Goal: Task Accomplishment & Management: Use online tool/utility

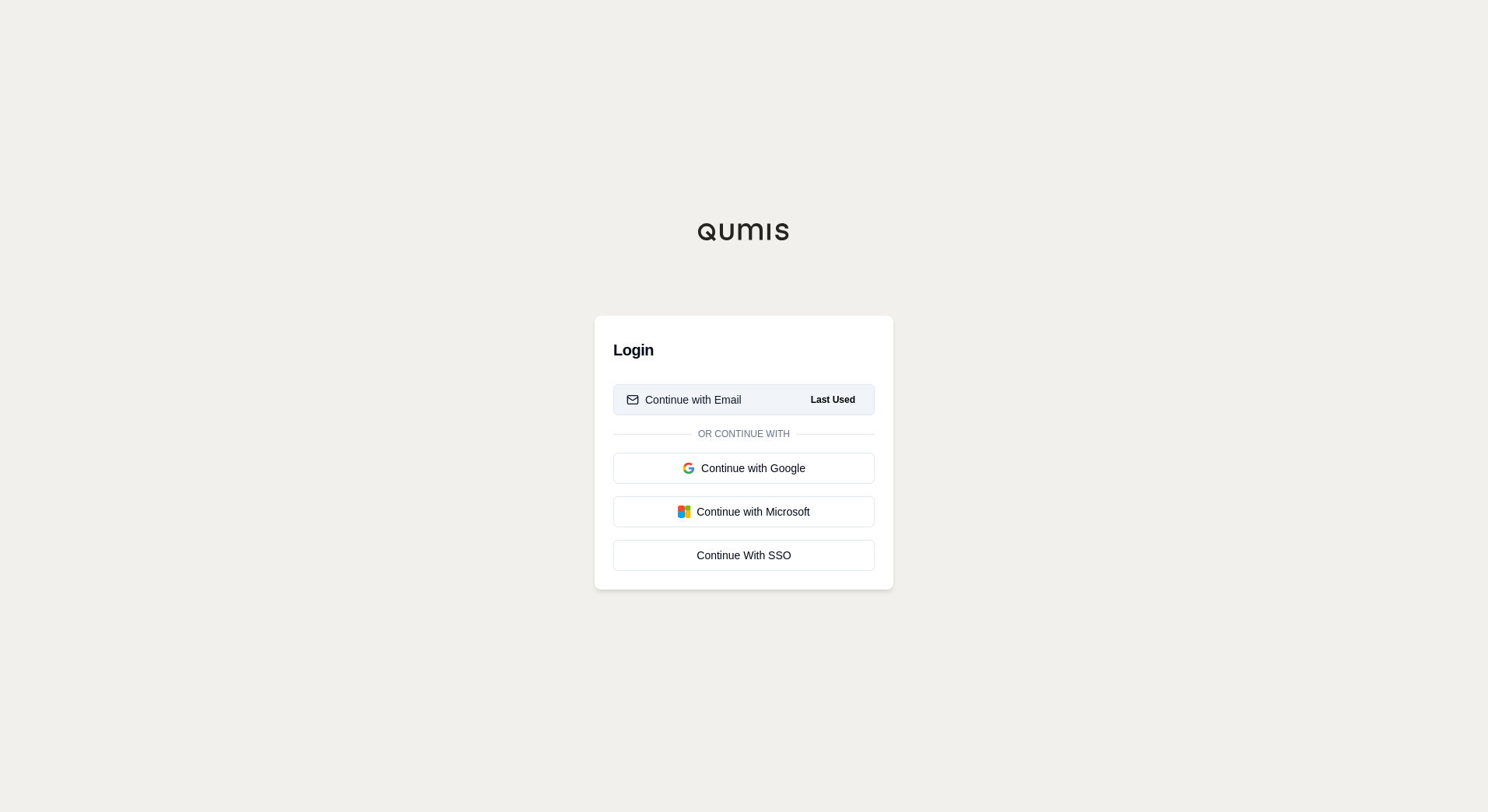
click at [752, 404] on button "Continue with Email Last Used" at bounding box center [744, 399] width 262 height 31
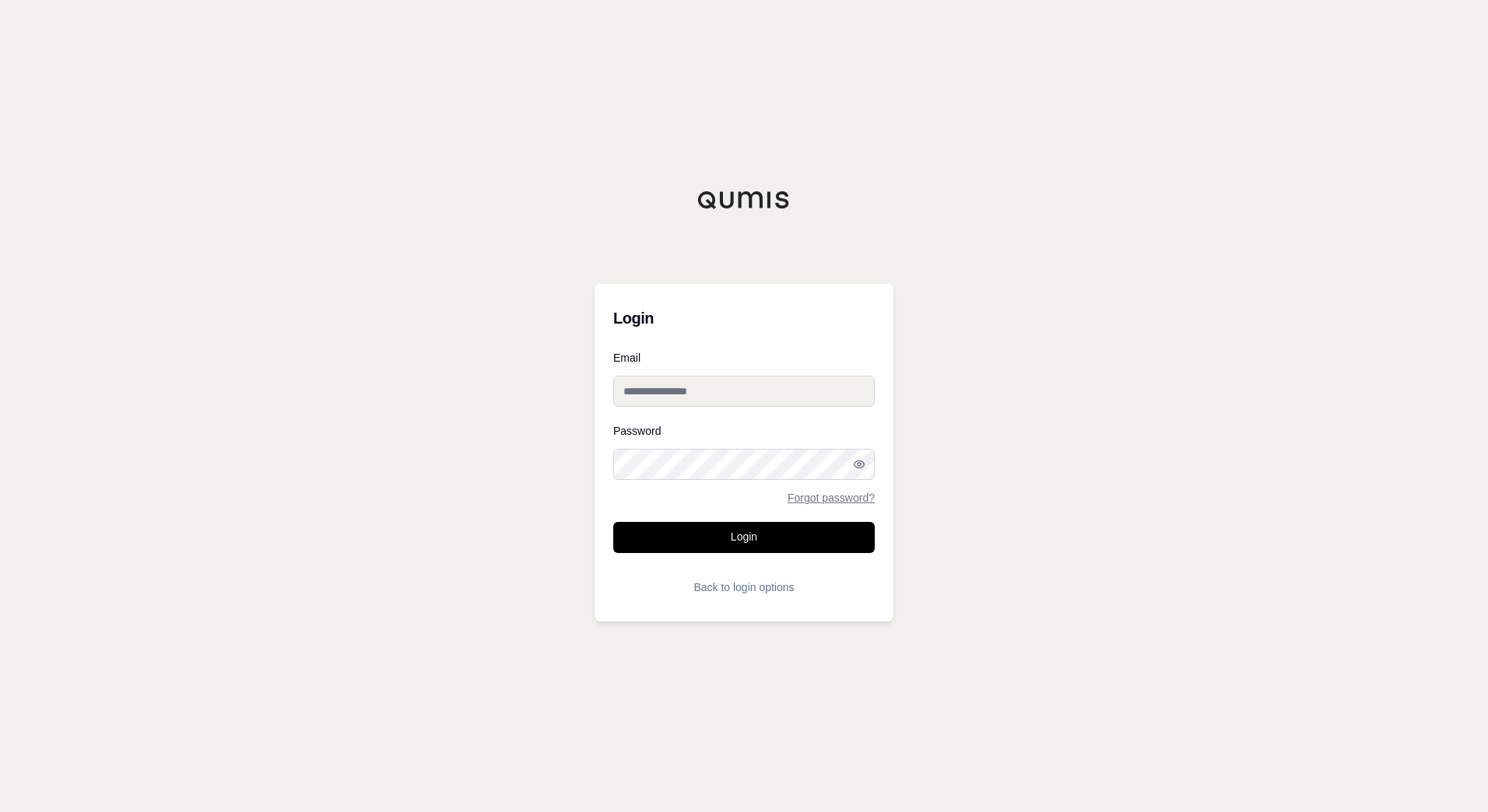
type input "**********"
click at [776, 542] on button "Login" at bounding box center [744, 537] width 262 height 31
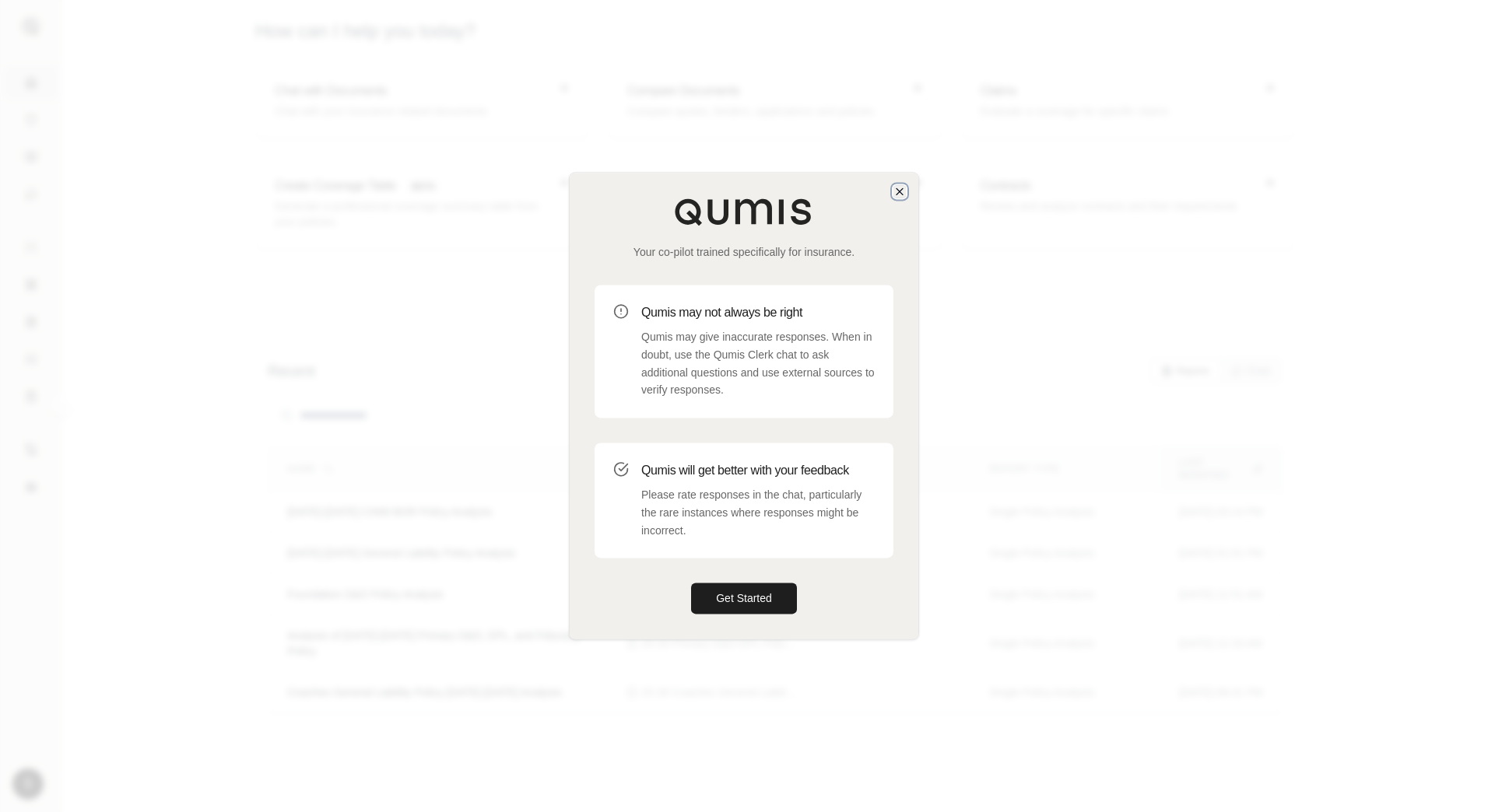
click at [896, 189] on icon "button" at bounding box center [899, 191] width 7 height 7
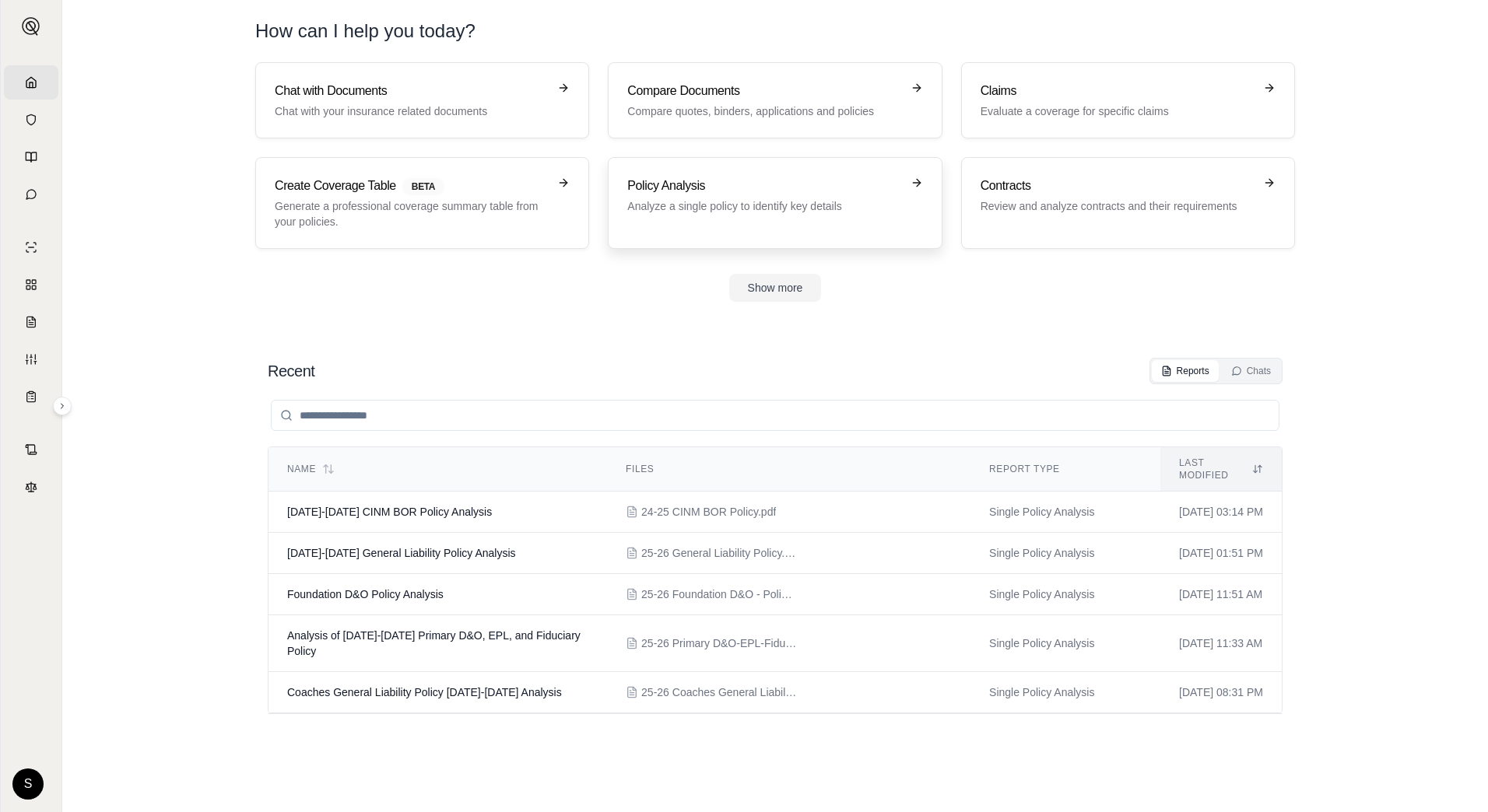
click at [736, 194] on h3 "Policy Analysis" at bounding box center [763, 186] width 273 height 19
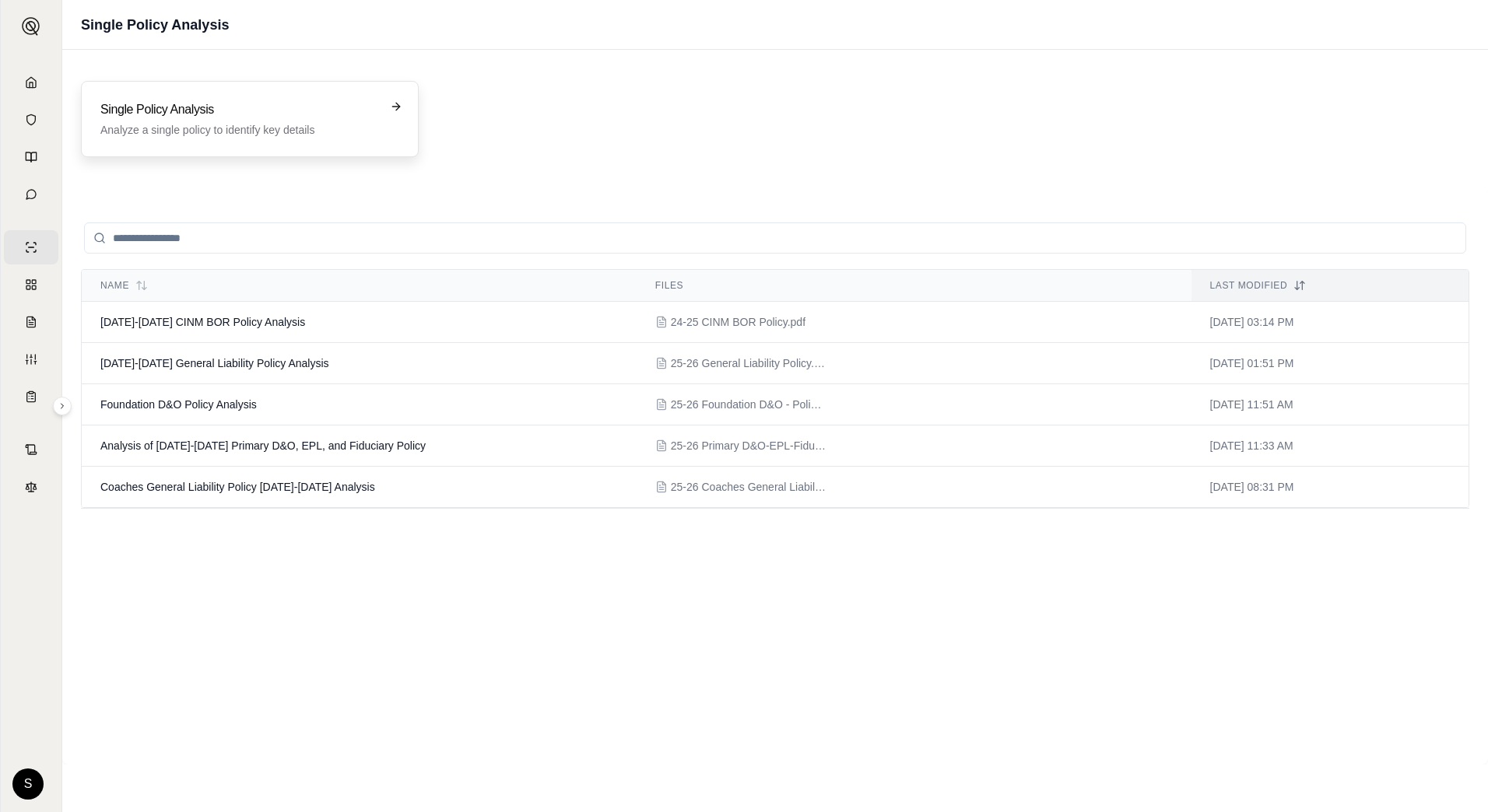
click at [275, 129] on p "Analyze a single policy to identify key details" at bounding box center [239, 129] width 277 height 16
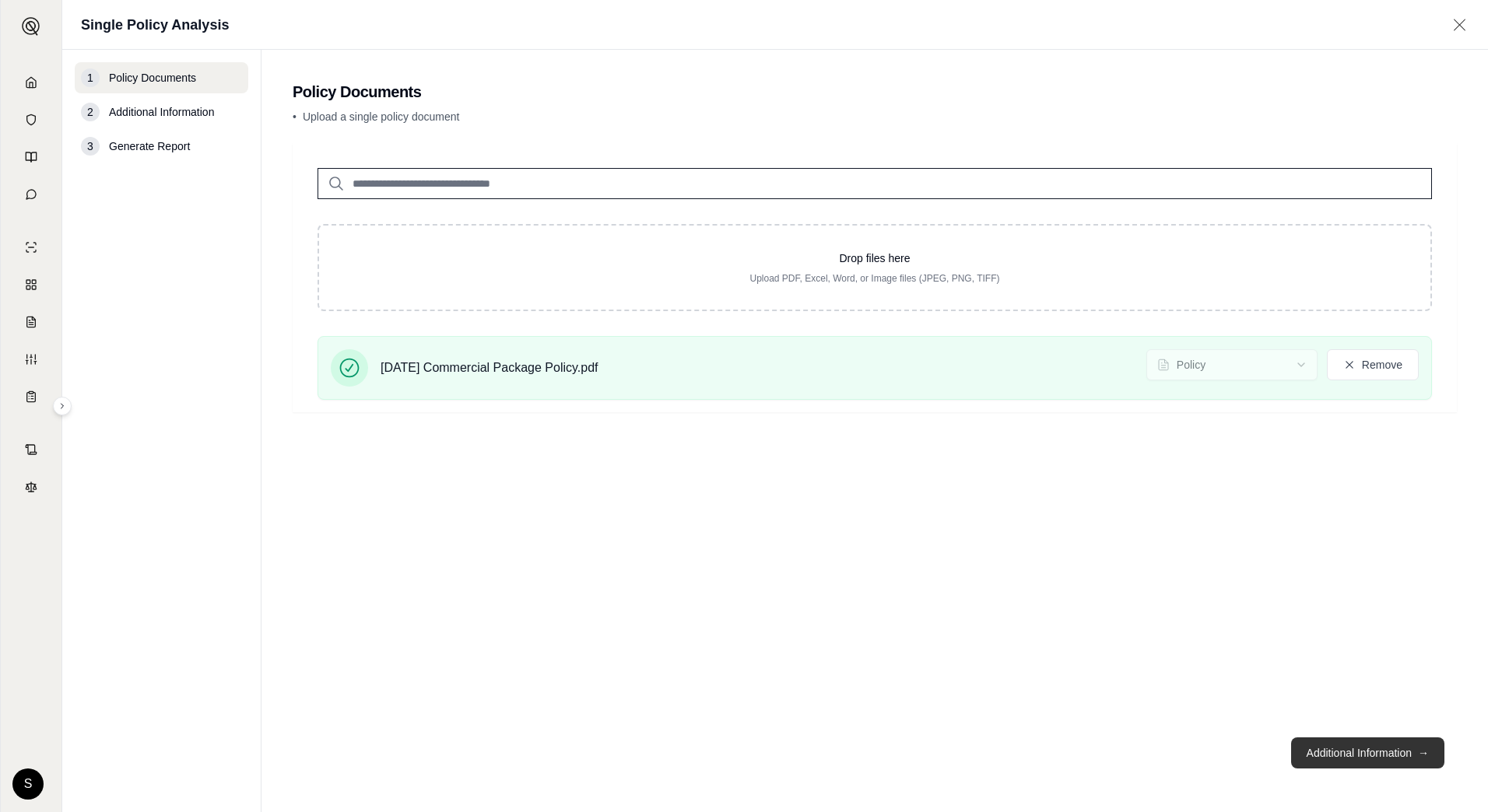
click at [1399, 753] on button "Additional Information →" at bounding box center [1368, 752] width 154 height 31
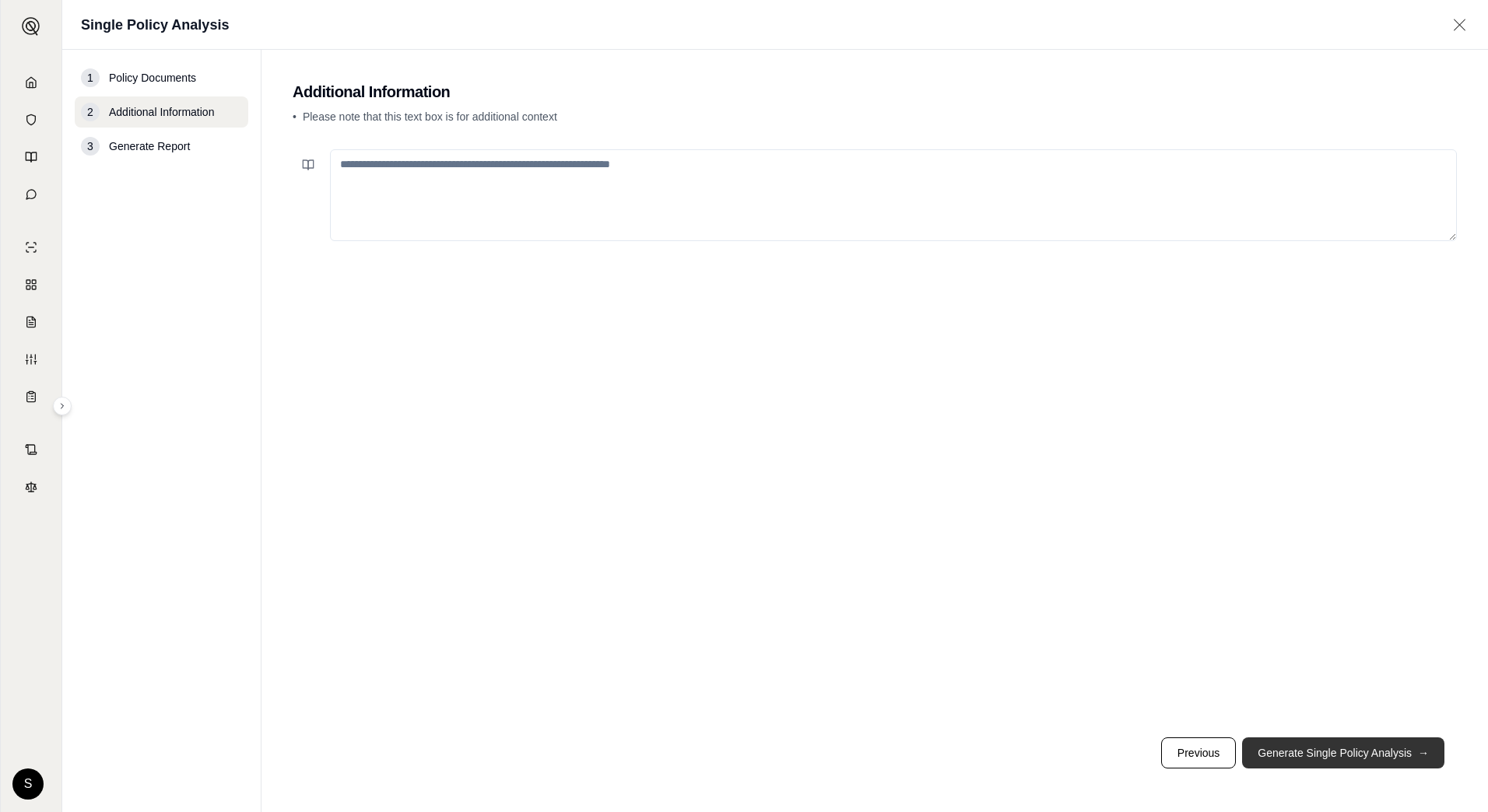
click at [1404, 757] on button "Generate Single Policy Analysis →" at bounding box center [1343, 752] width 202 height 31
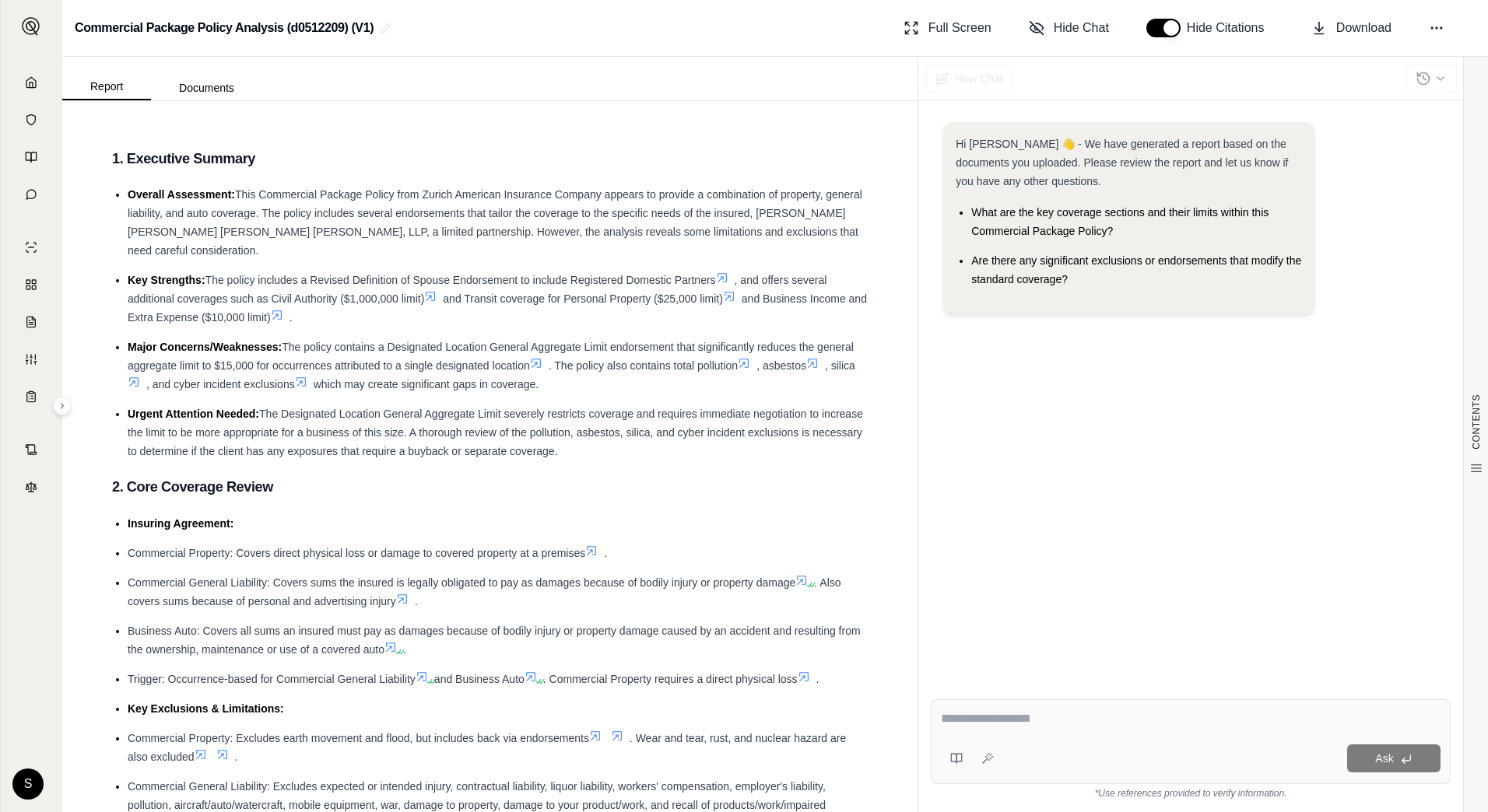
click at [1044, 705] on div "Ask" at bounding box center [1191, 741] width 520 height 85
type textarea "**********"
drag, startPoint x: 1364, startPoint y: 358, endPoint x: 1066, endPoint y: 734, distance: 479.8
click at [1066, 734] on div "Ask" at bounding box center [1191, 741] width 520 height 85
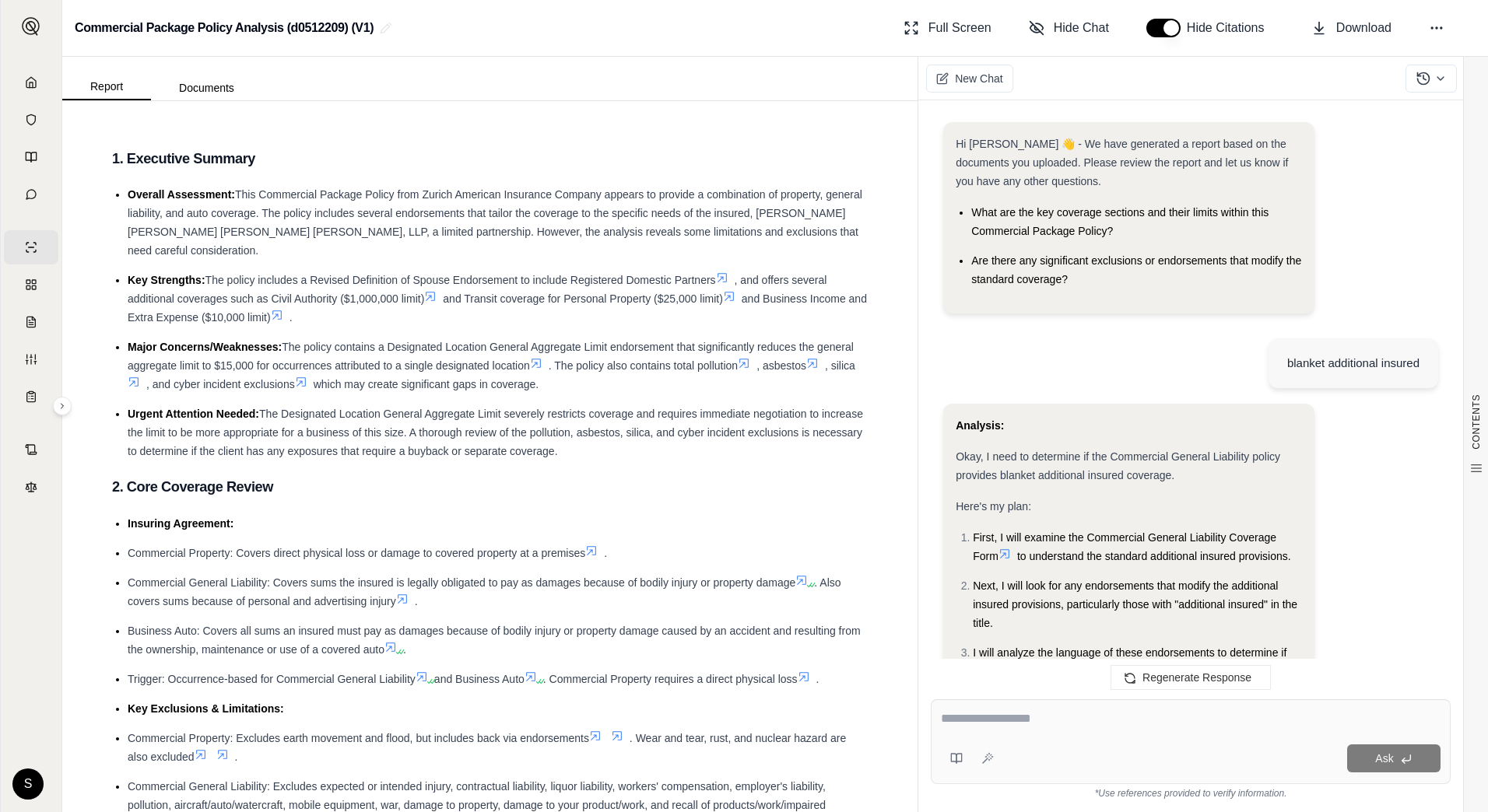
scroll to position [1654, 0]
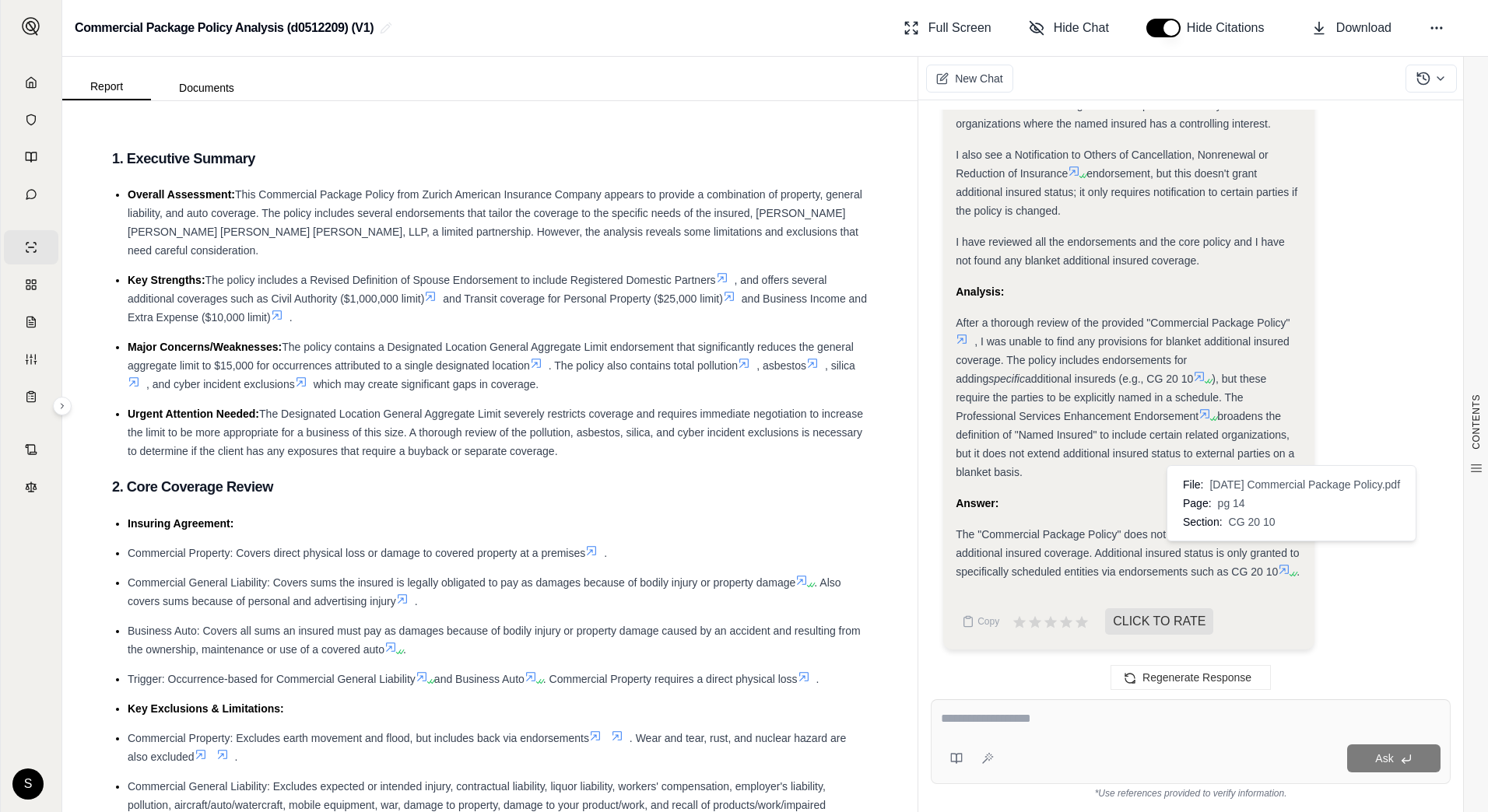
click at [1290, 563] on icon at bounding box center [1284, 569] width 12 height 12
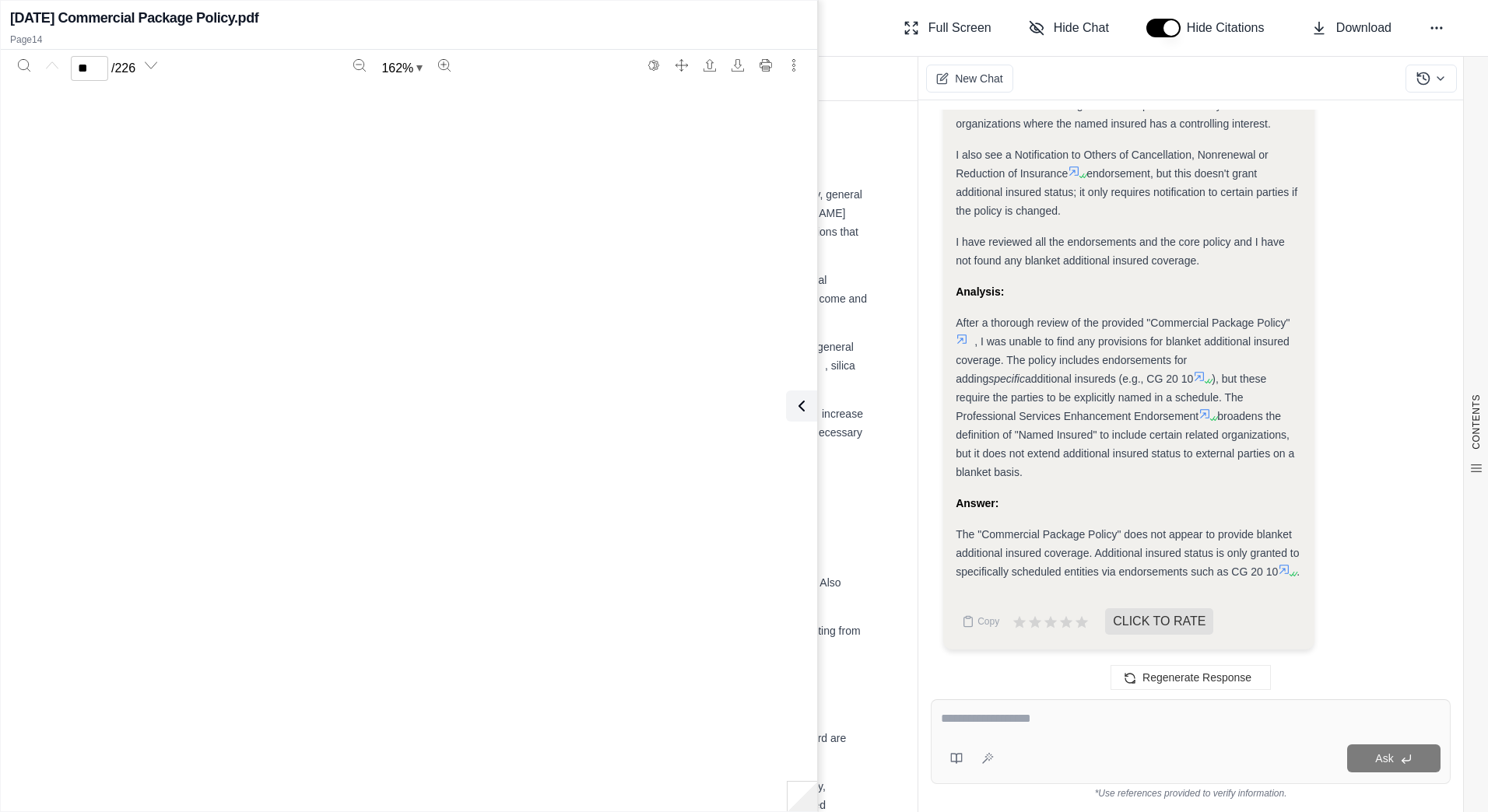
type input "**"
click at [1048, 721] on textarea at bounding box center [1191, 719] width 499 height 19
type textarea "**********"
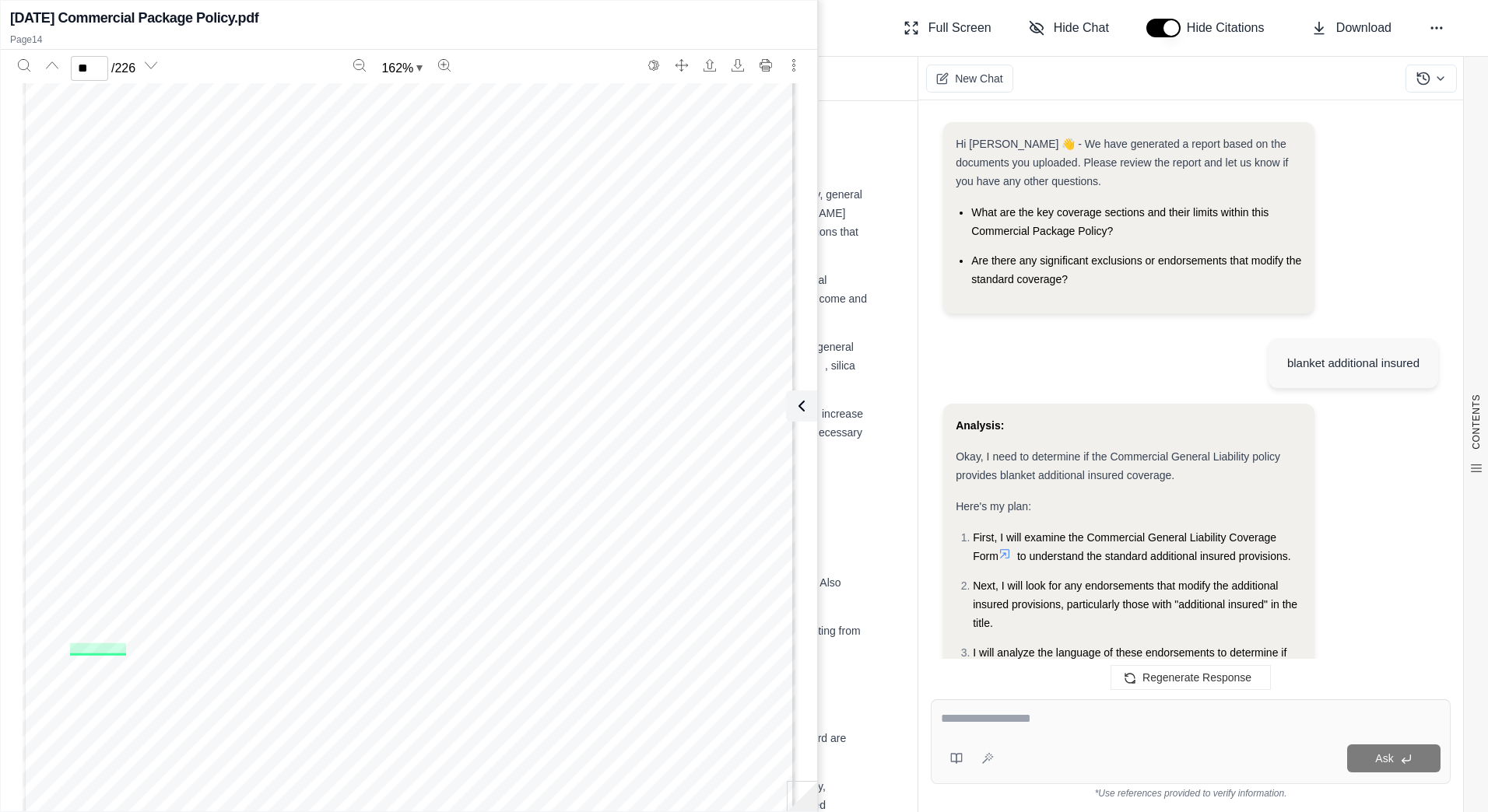
scroll to position [3555, 0]
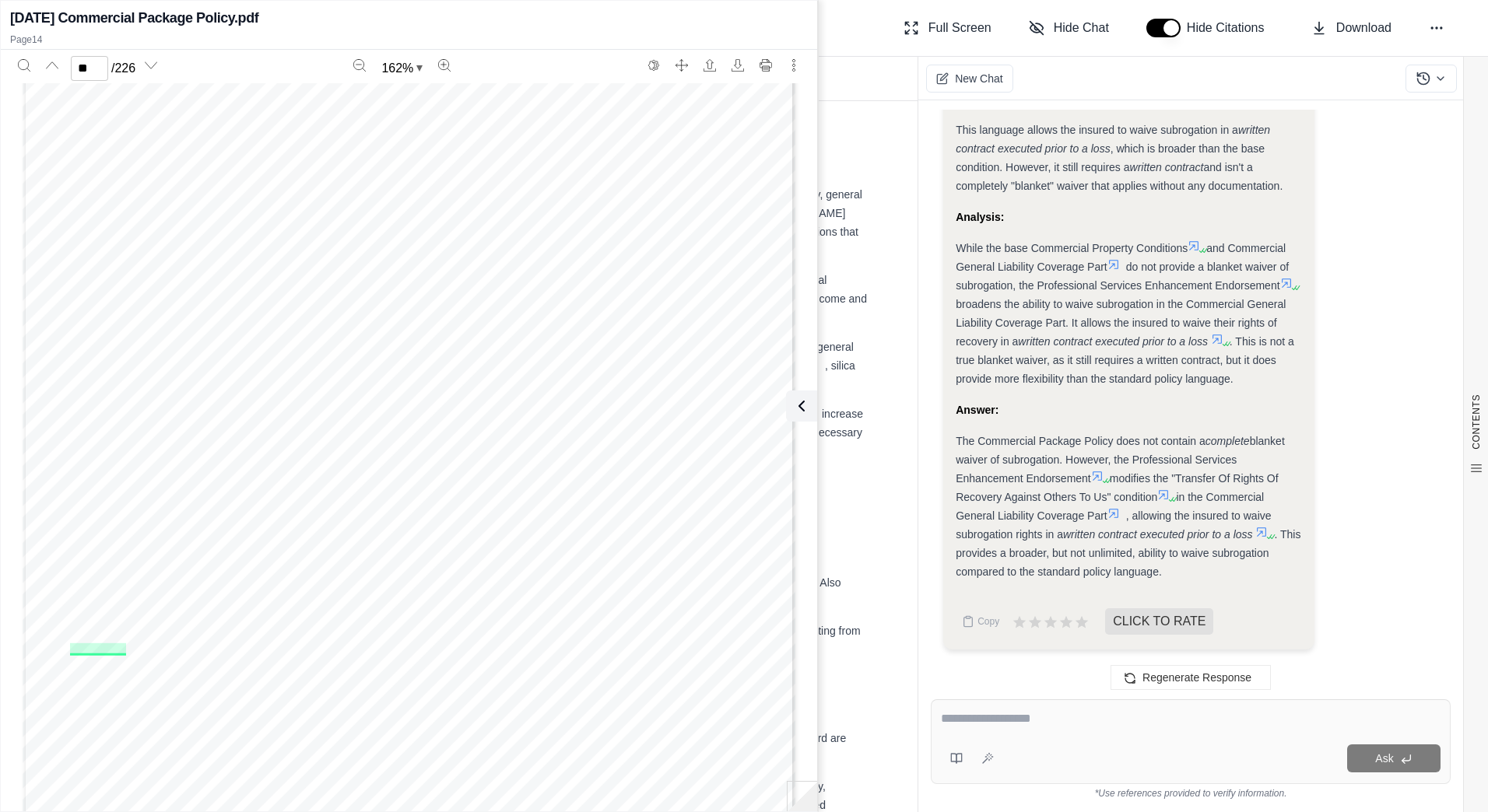
click at [1096, 470] on icon at bounding box center [1097, 476] width 12 height 12
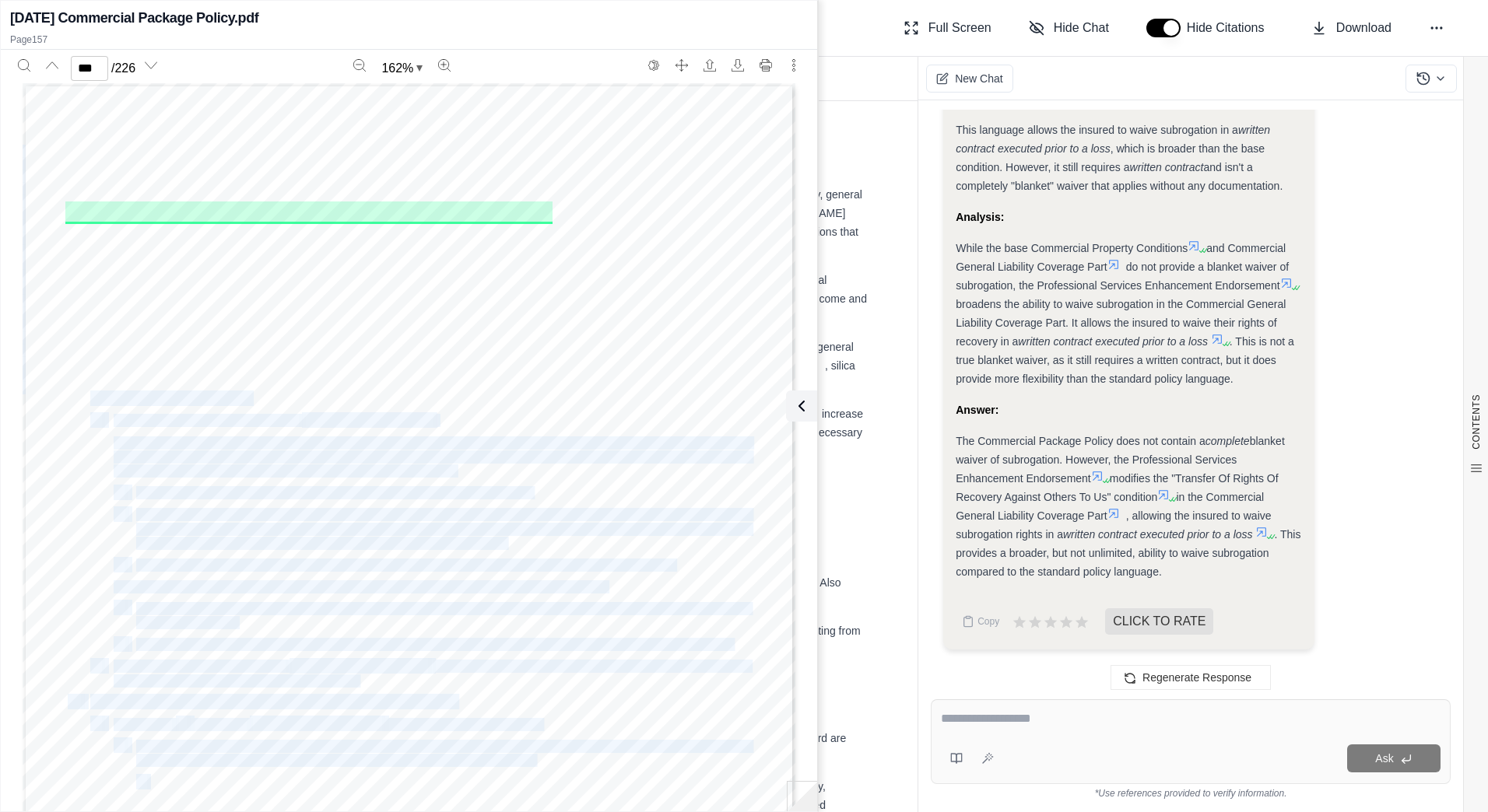
drag, startPoint x: 85, startPoint y: 396, endPoint x: 245, endPoint y: 403, distance: 160.2
click at [245, 403] on div "THIS ENDORSEMENT CHANGES THE POLICY. PLEASE READ IT CAREFULLY. Policy No. CPO 6…" at bounding box center [409, 582] width 773 height 999
drag, startPoint x: 245, startPoint y: 403, endPoint x: 234, endPoint y: 400, distance: 11.4
click at [234, 400] on span "Broadened Named Insured" at bounding box center [170, 399] width 159 height 13
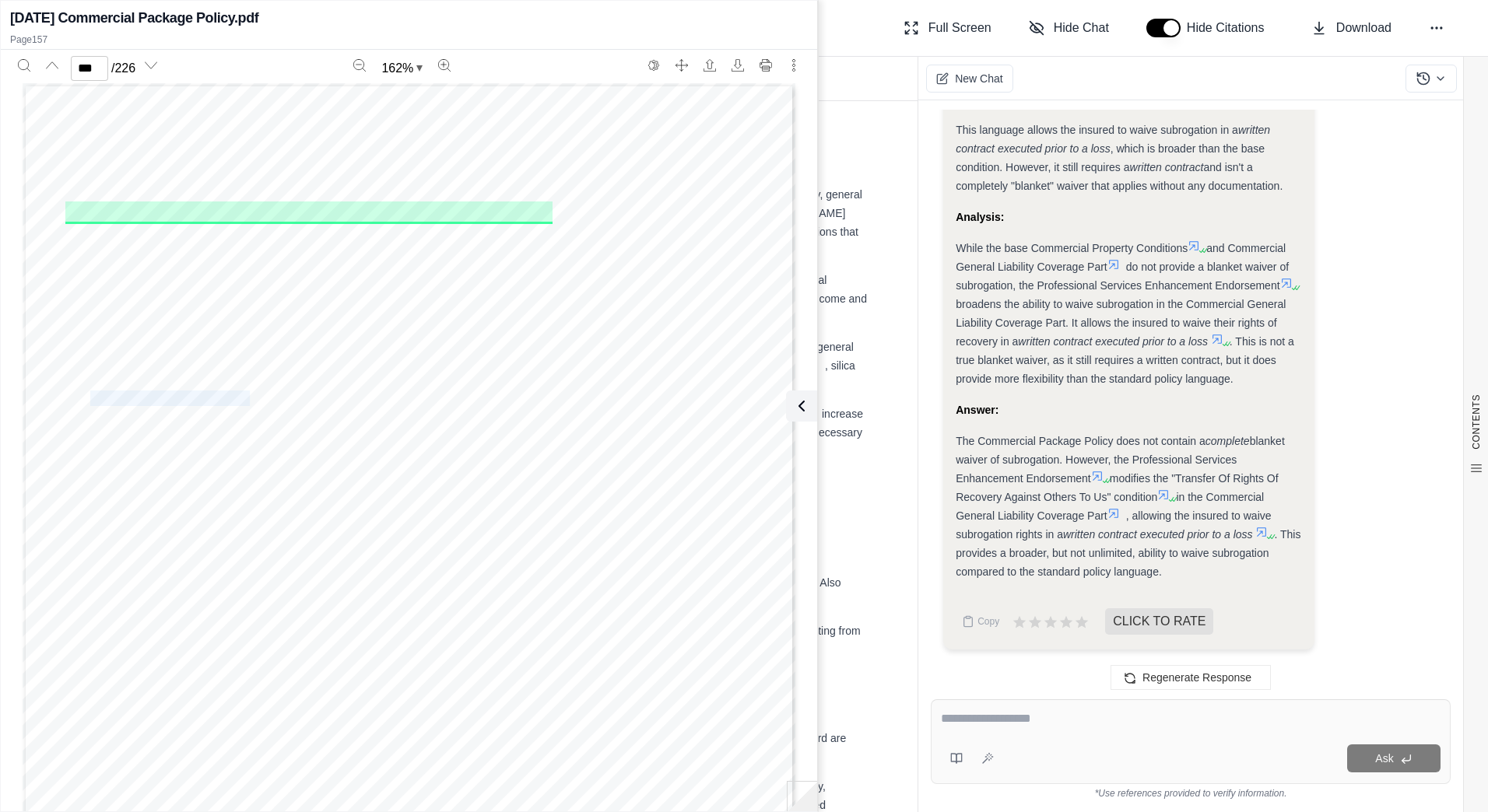
drag, startPoint x: 243, startPoint y: 396, endPoint x: 88, endPoint y: 399, distance: 155.0
click at [90, 399] on span "Broadened Named Insured" at bounding box center [170, 399] width 159 height 13
copy span "Broadened Named Insured"
click at [491, 358] on div "THIS ENDORSEMENT CHANGES THE POLICY. PLEASE READ IT CAREFULLY. Policy No. CPO 6…" at bounding box center [409, 582] width 773 height 999
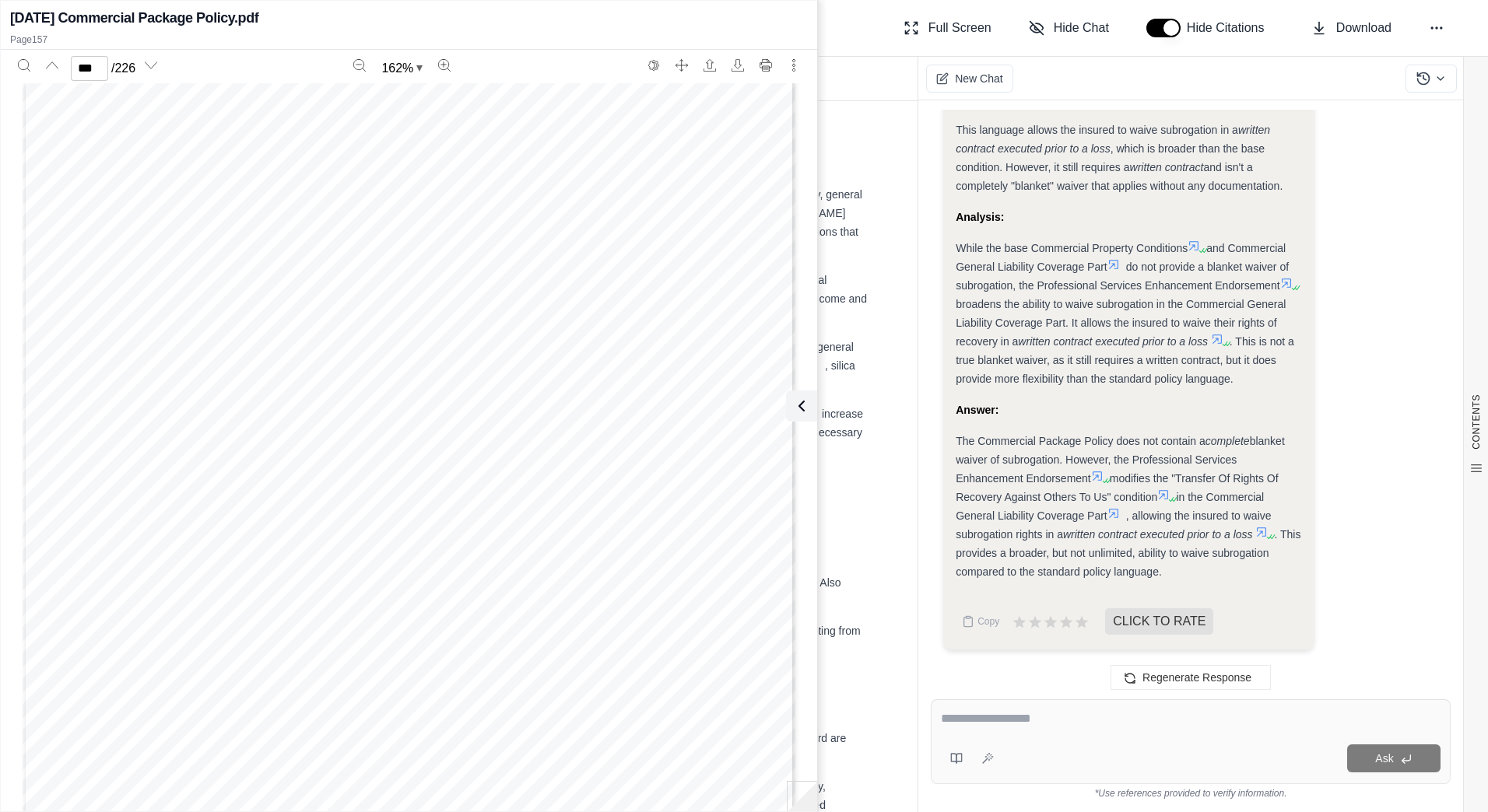
scroll to position [155271, 0]
click at [1169, 494] on icon at bounding box center [1163, 494] width 12 height 12
click at [1263, 536] on icon at bounding box center [1261, 532] width 12 height 12
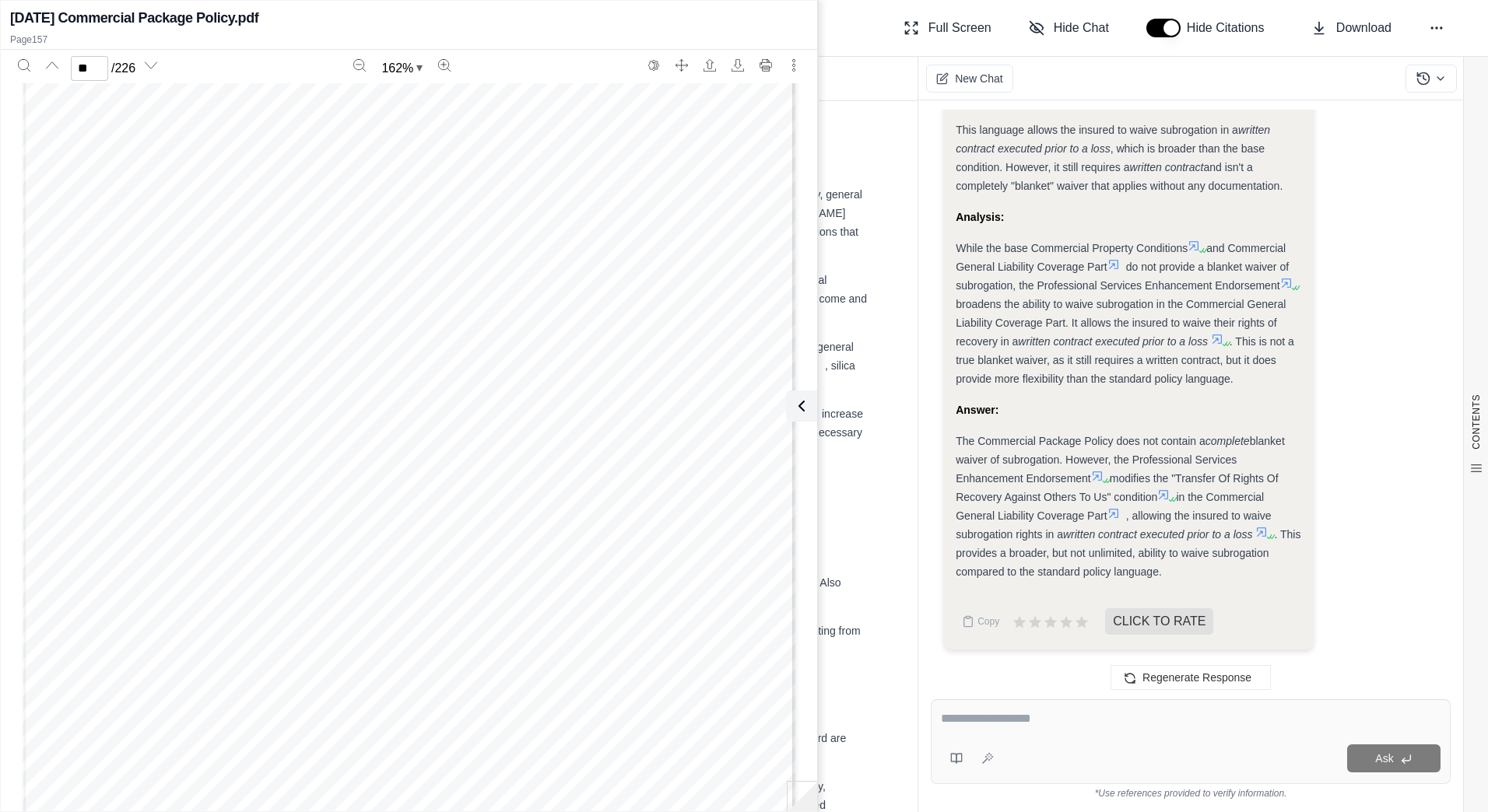
click at [1104, 479] on icon at bounding box center [1105, 480] width 9 height 9
type input "***"
